Goal: Communication & Community: Answer question/provide support

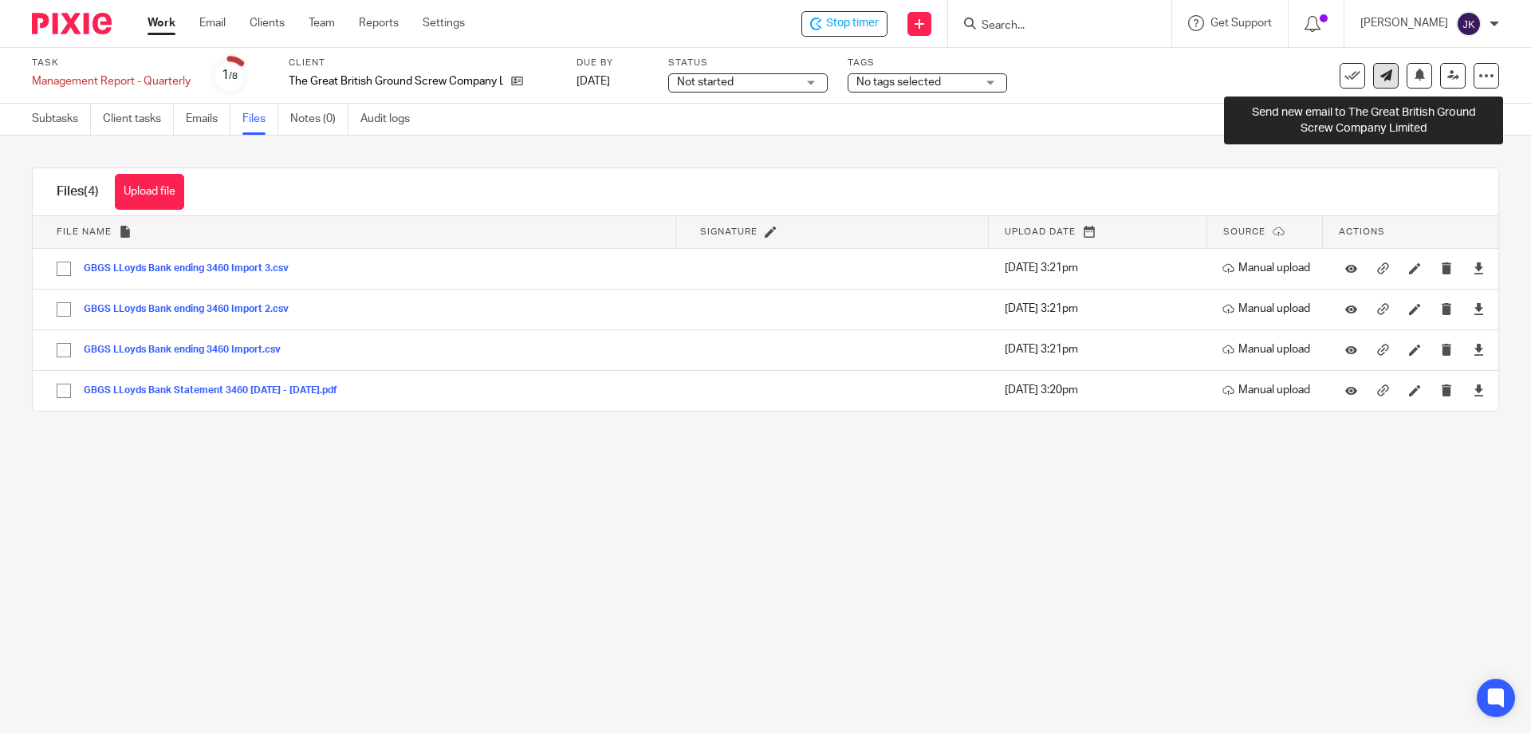
click at [1380, 74] on icon at bounding box center [1386, 75] width 12 height 12
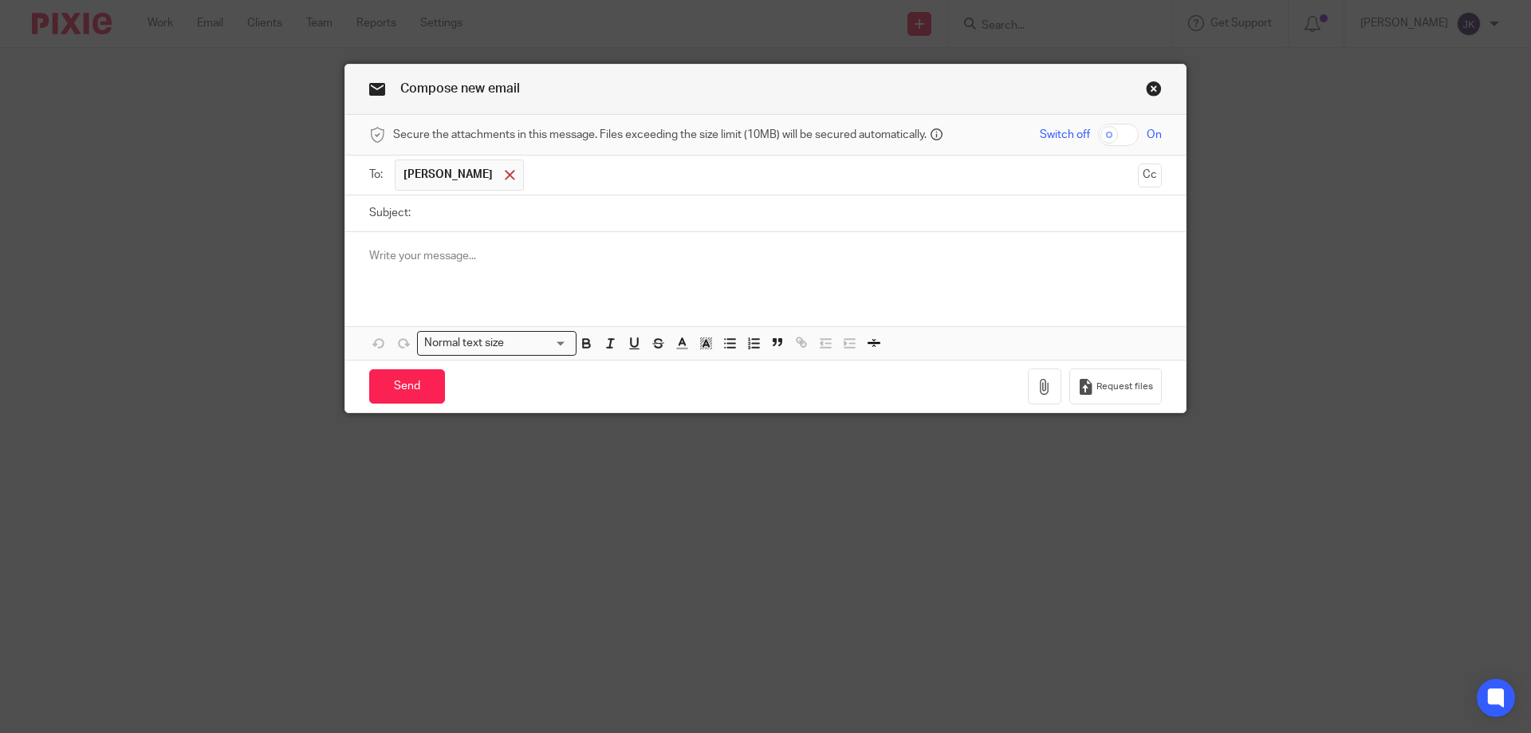
click at [505, 179] on span at bounding box center [510, 175] width 10 height 10
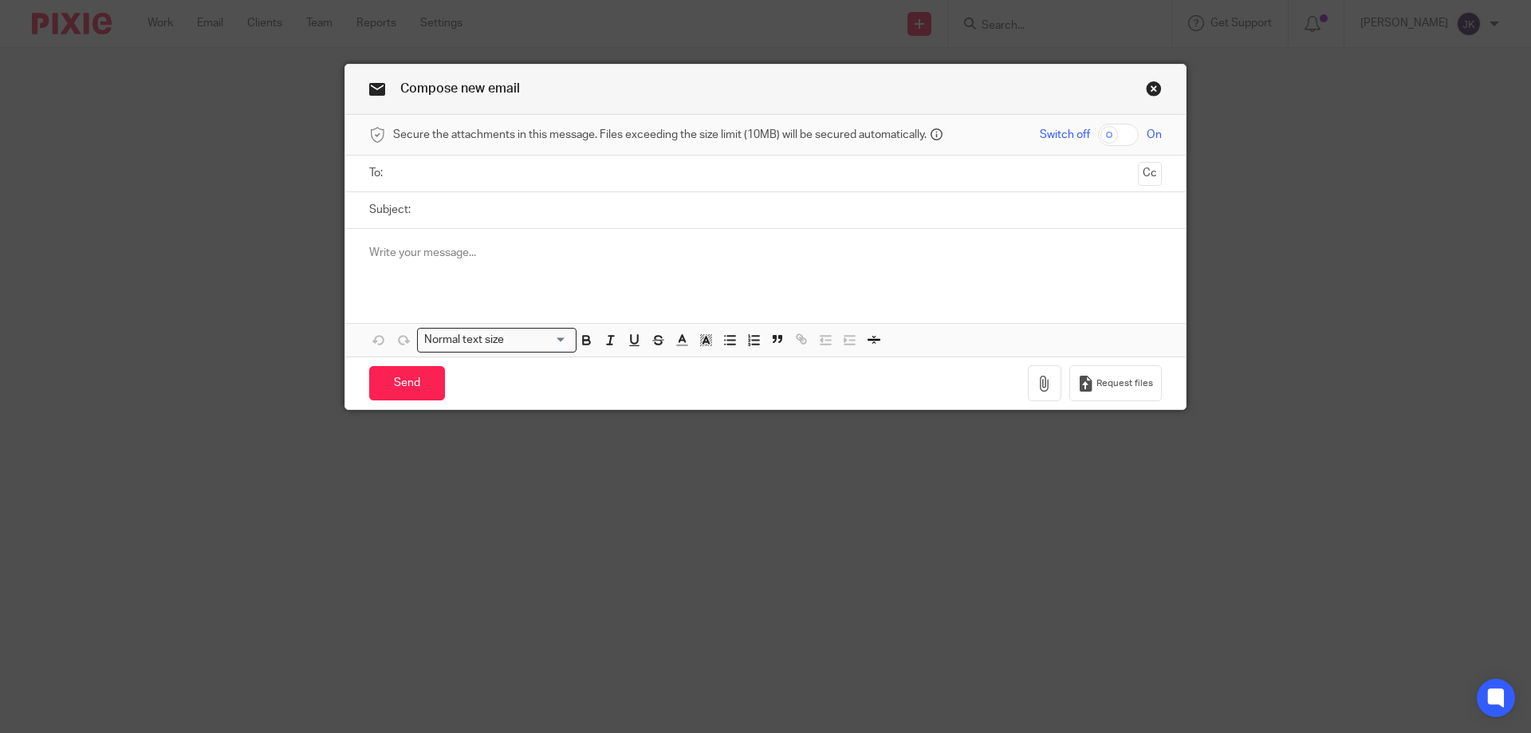
click at [475, 177] on input "text" at bounding box center [765, 173] width 733 height 18
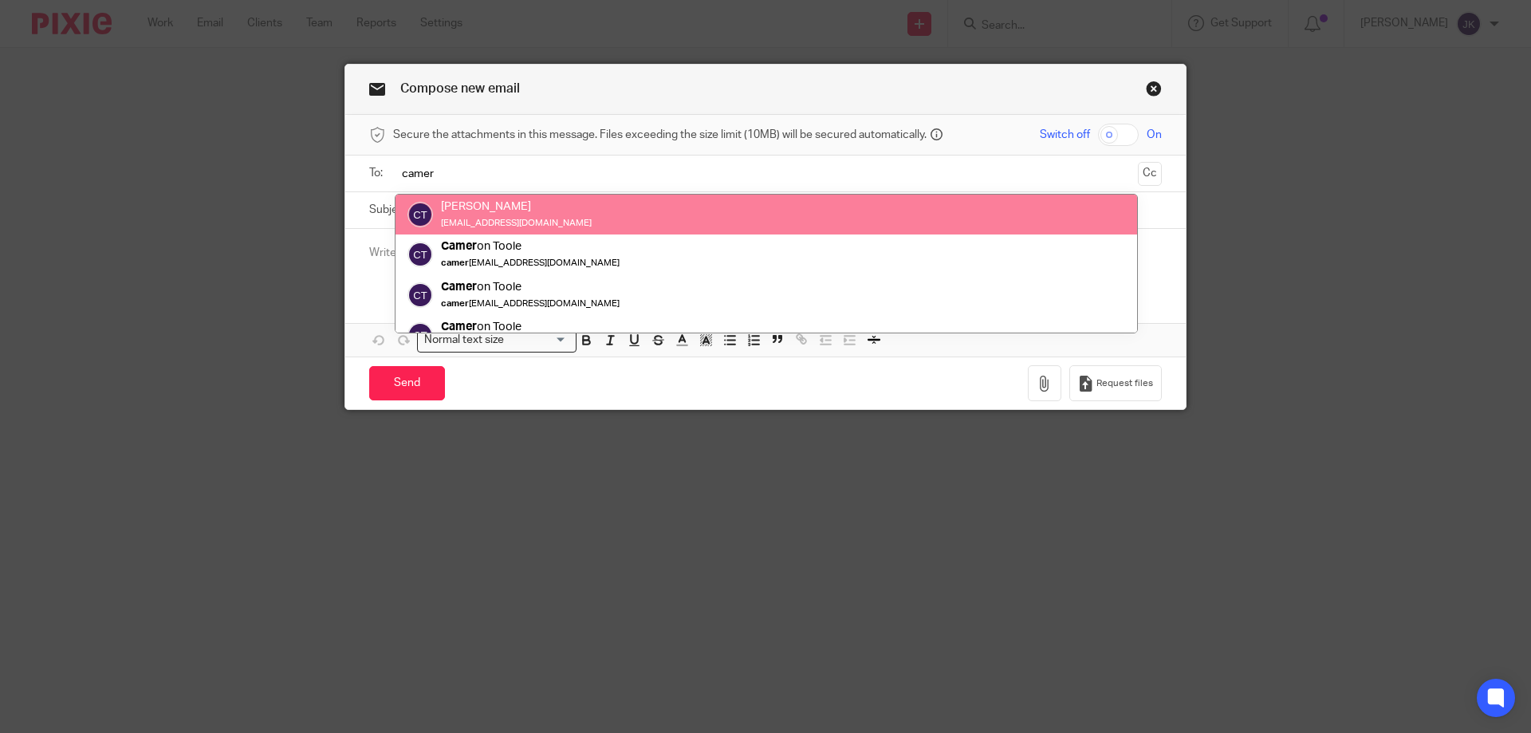
type input "camer"
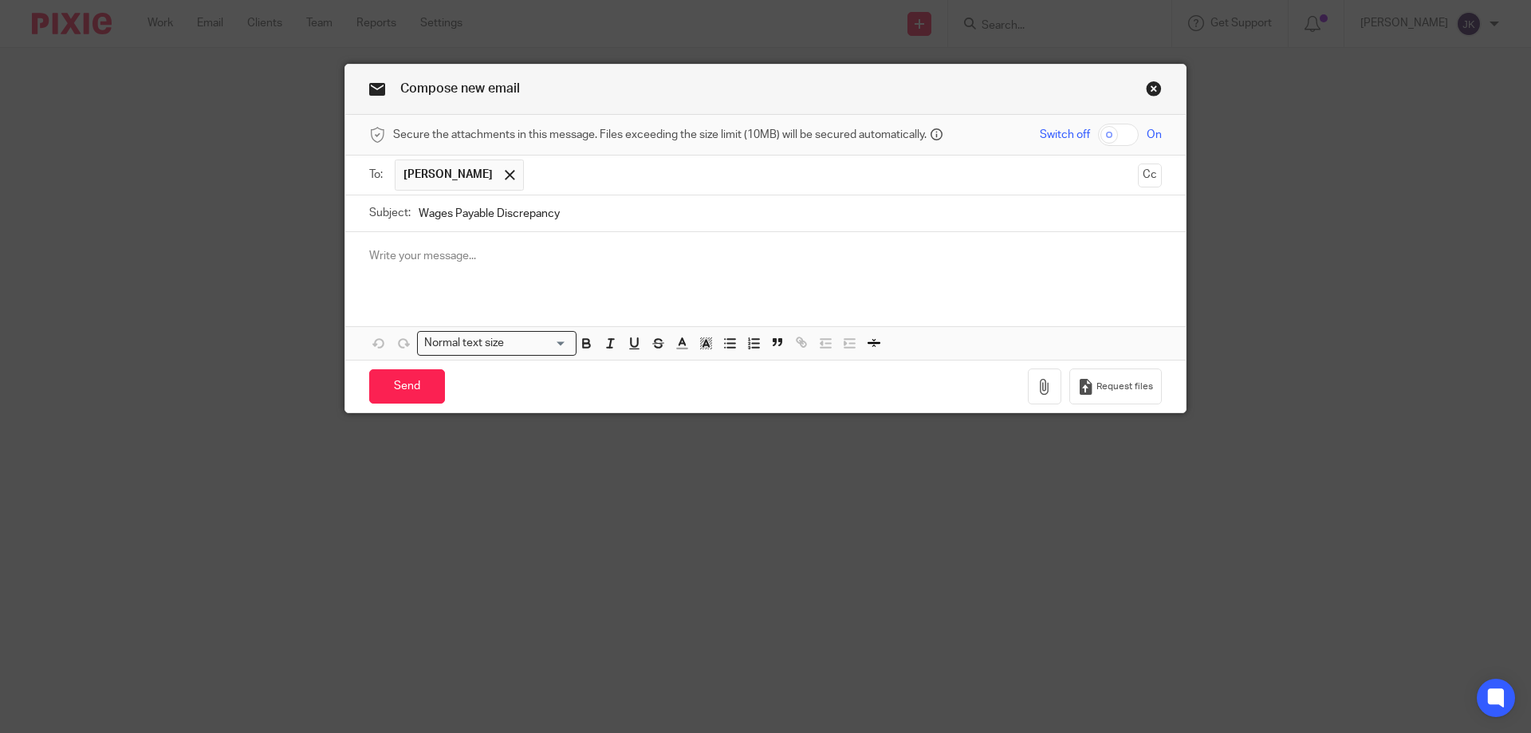
type input "Wages Payable Discrepancy"
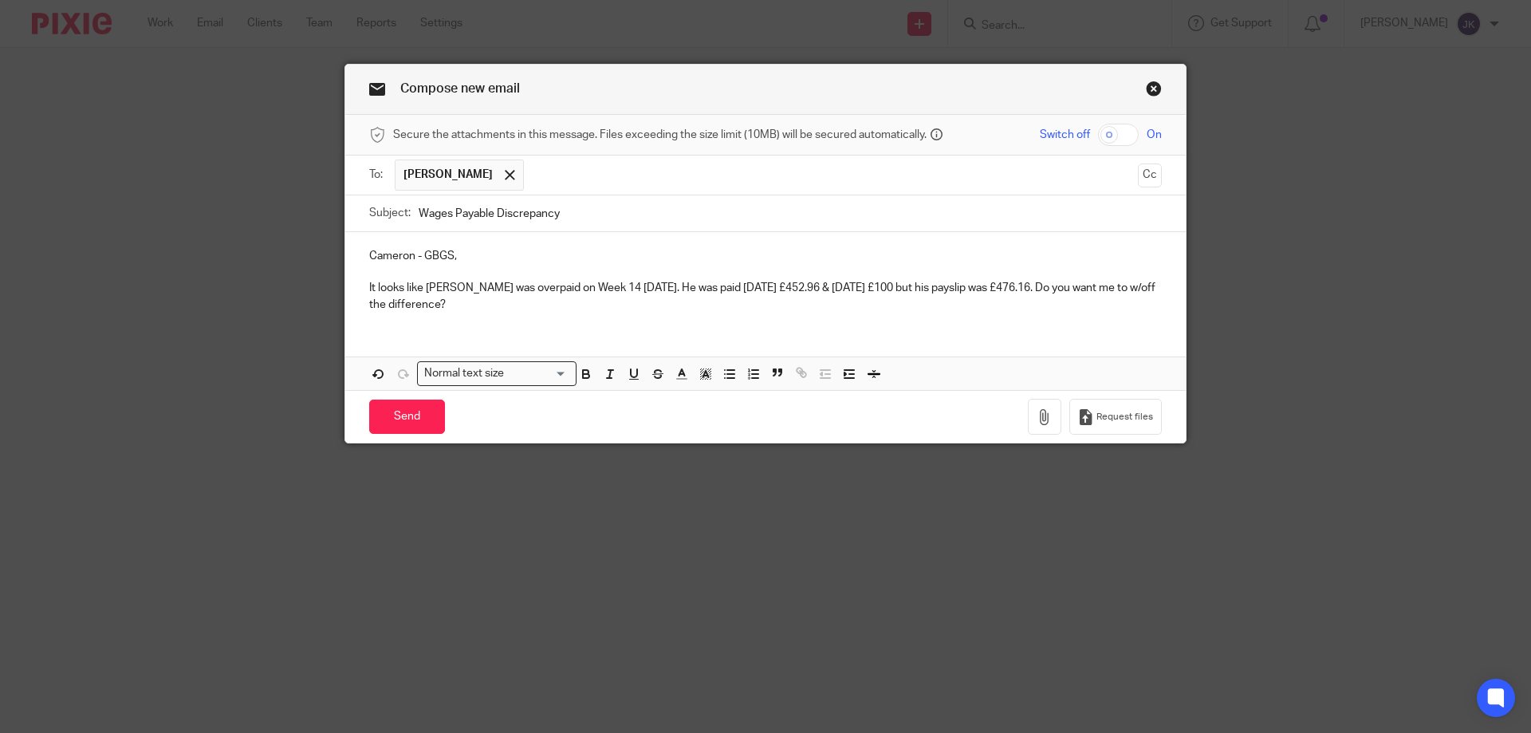
click at [606, 305] on p "It looks like [PERSON_NAME] was overpaid on Week 14 [DATE]. He was paid [DATE] …" at bounding box center [765, 296] width 793 height 33
click at [401, 415] on input "Send" at bounding box center [407, 417] width 76 height 34
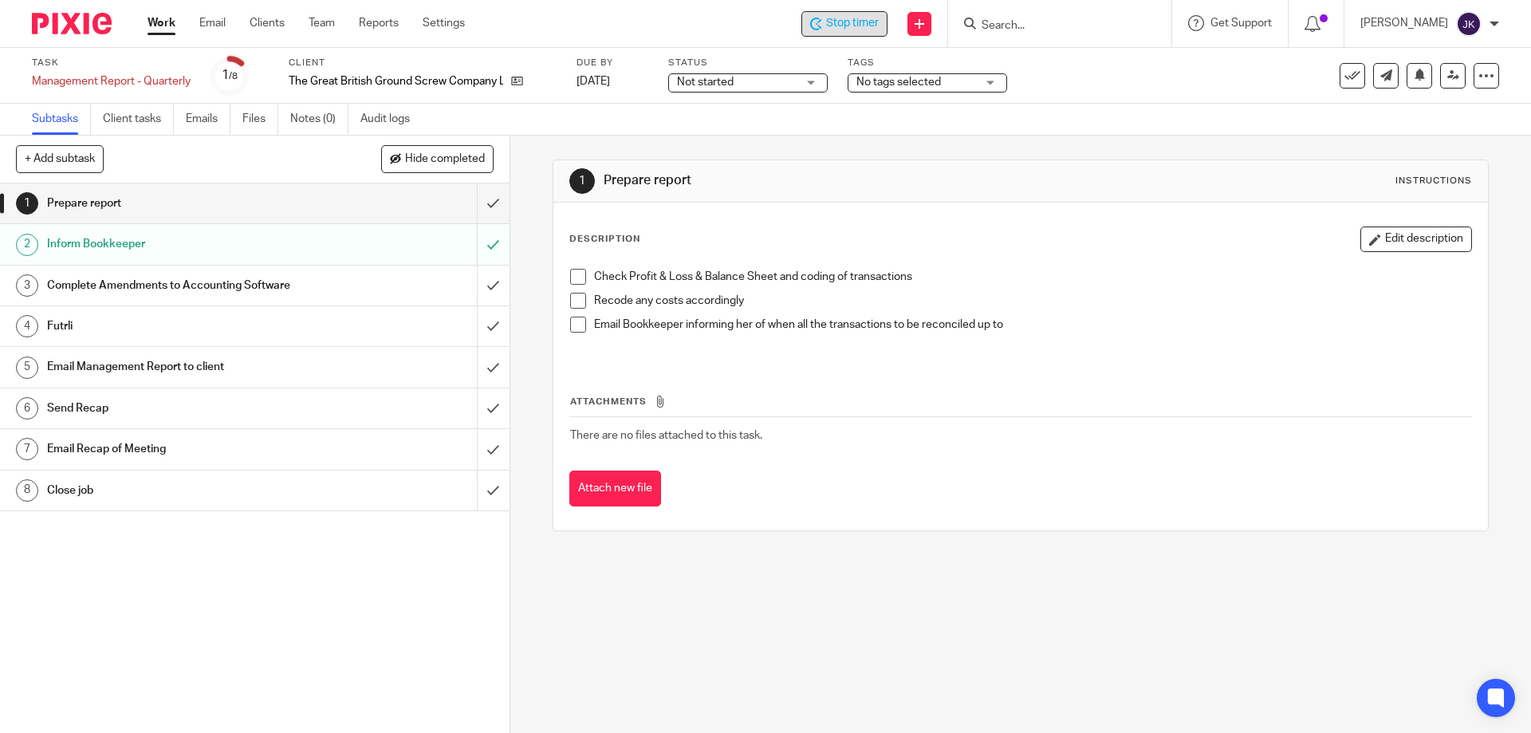
click at [840, 24] on span "Stop timer" at bounding box center [852, 23] width 53 height 17
click at [1408, 26] on p "[PERSON_NAME]" at bounding box center [1405, 23] width 88 height 16
click at [1401, 104] on li "Logout" at bounding box center [1430, 115] width 105 height 23
